Goal: Download file/media

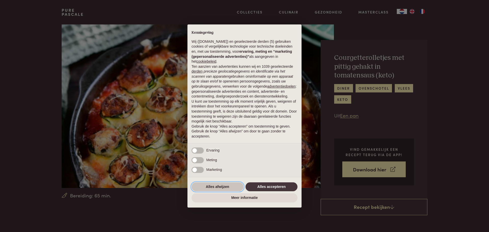
click at [219, 188] on button "Alles afwijzen" at bounding box center [218, 186] width 52 height 9
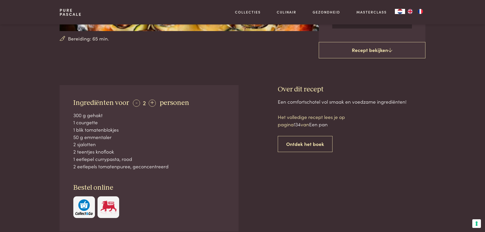
scroll to position [153, 0]
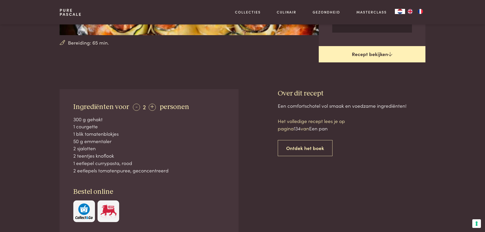
click at [378, 53] on link "Recept bekijken" at bounding box center [372, 54] width 107 height 16
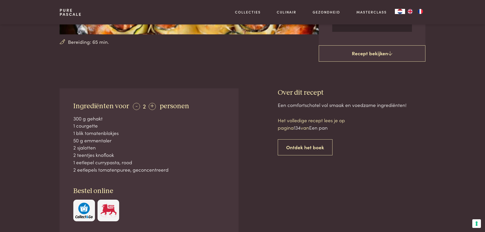
scroll to position [140, 0]
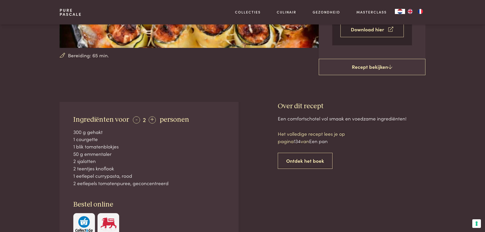
click at [369, 29] on link "Download hier" at bounding box center [372, 29] width 63 height 16
